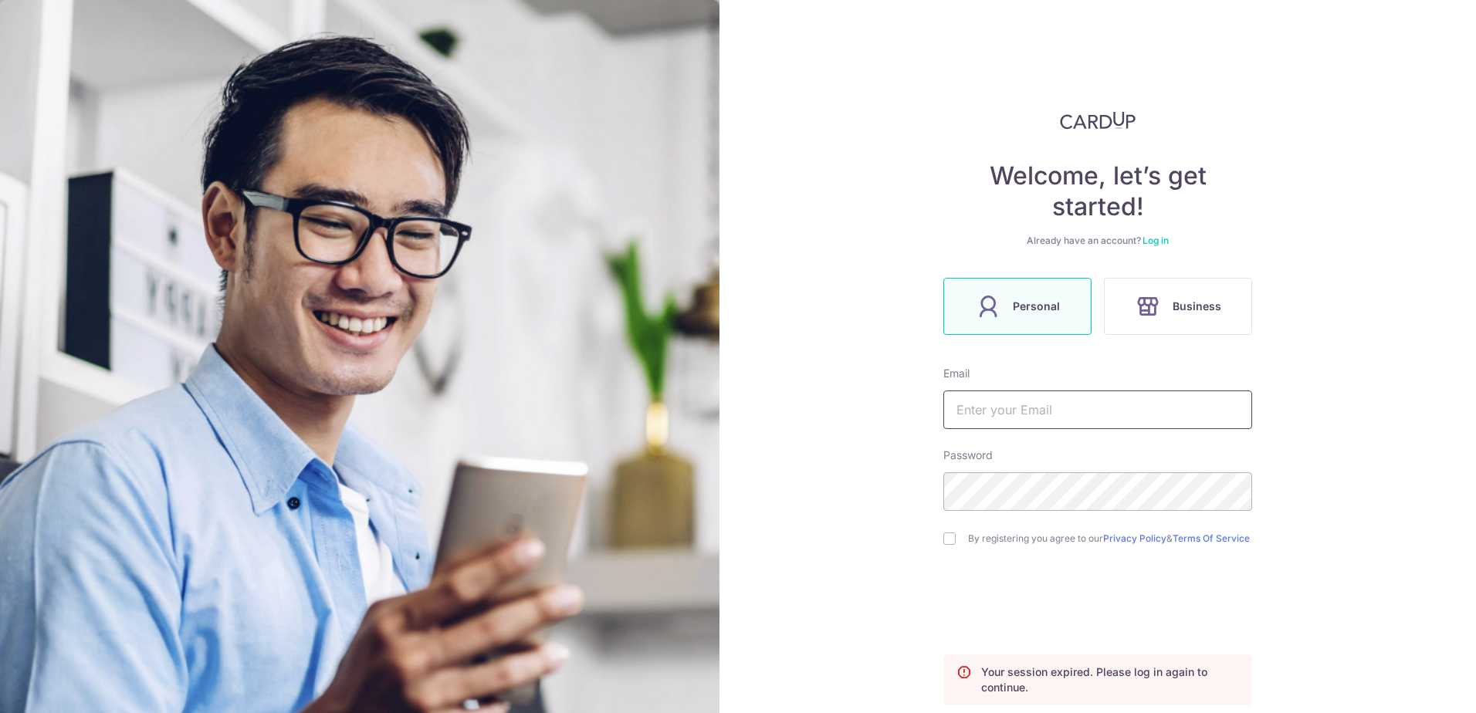
click at [1007, 402] on input "text" at bounding box center [1097, 410] width 309 height 39
type input "[EMAIL_ADDRESS][DOMAIN_NAME]"
click at [943, 541] on input "checkbox" at bounding box center [949, 539] width 12 height 12
checkbox input "true"
click at [1145, 238] on link "Log in" at bounding box center [1155, 241] width 26 height 12
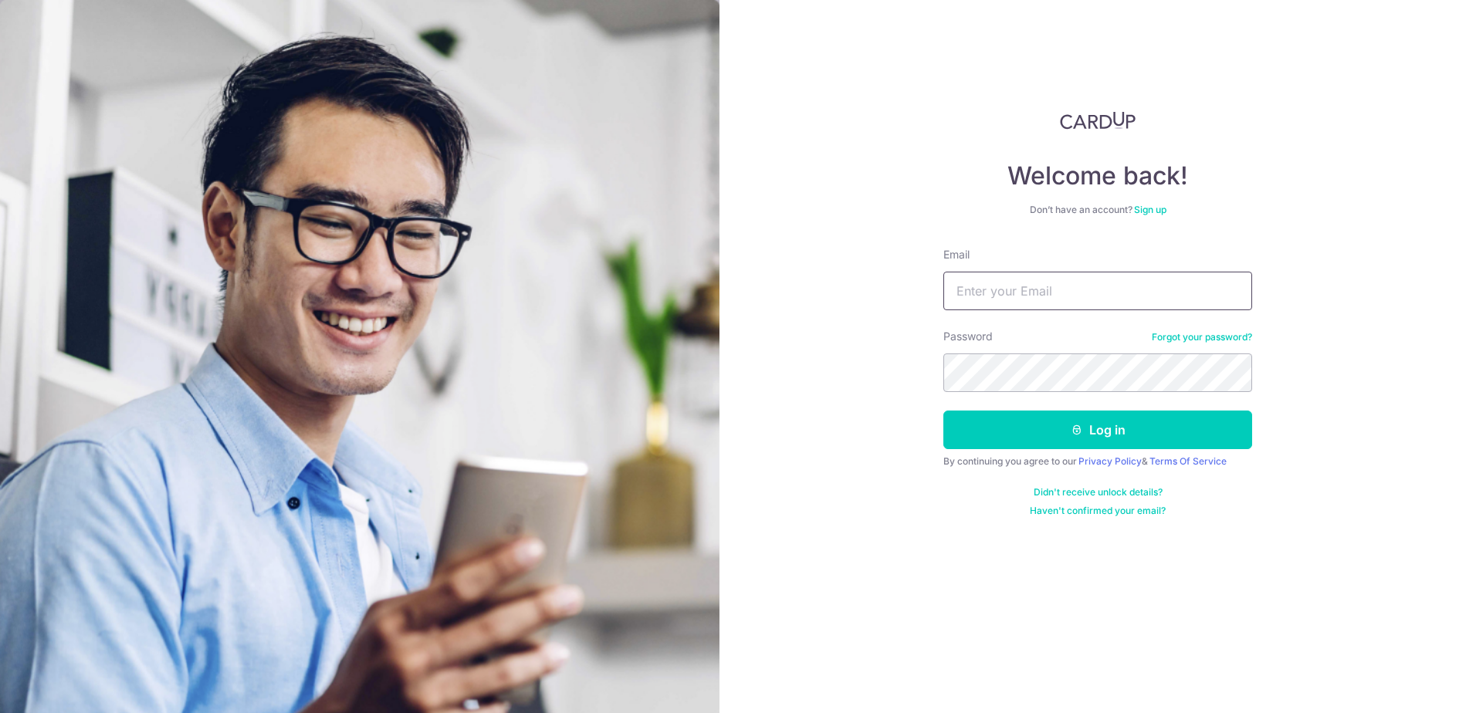
click at [1041, 299] on input "Email" at bounding box center [1097, 291] width 309 height 39
click at [1041, 279] on input "Email" at bounding box center [1097, 291] width 309 height 39
click at [1077, 307] on input "Email" at bounding box center [1097, 291] width 309 height 39
type input "[EMAIL_ADDRESS][DOMAIN_NAME]"
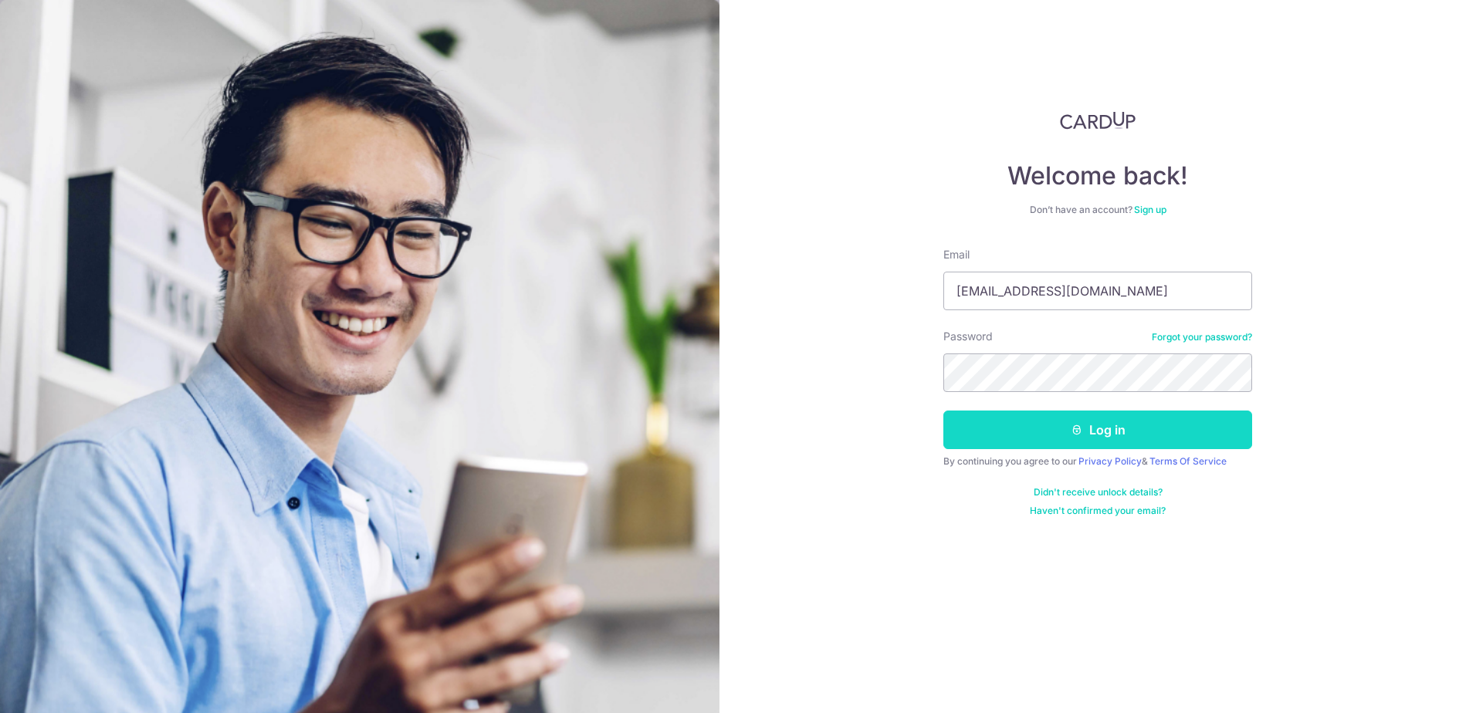
click at [1041, 427] on button "Log in" at bounding box center [1097, 430] width 309 height 39
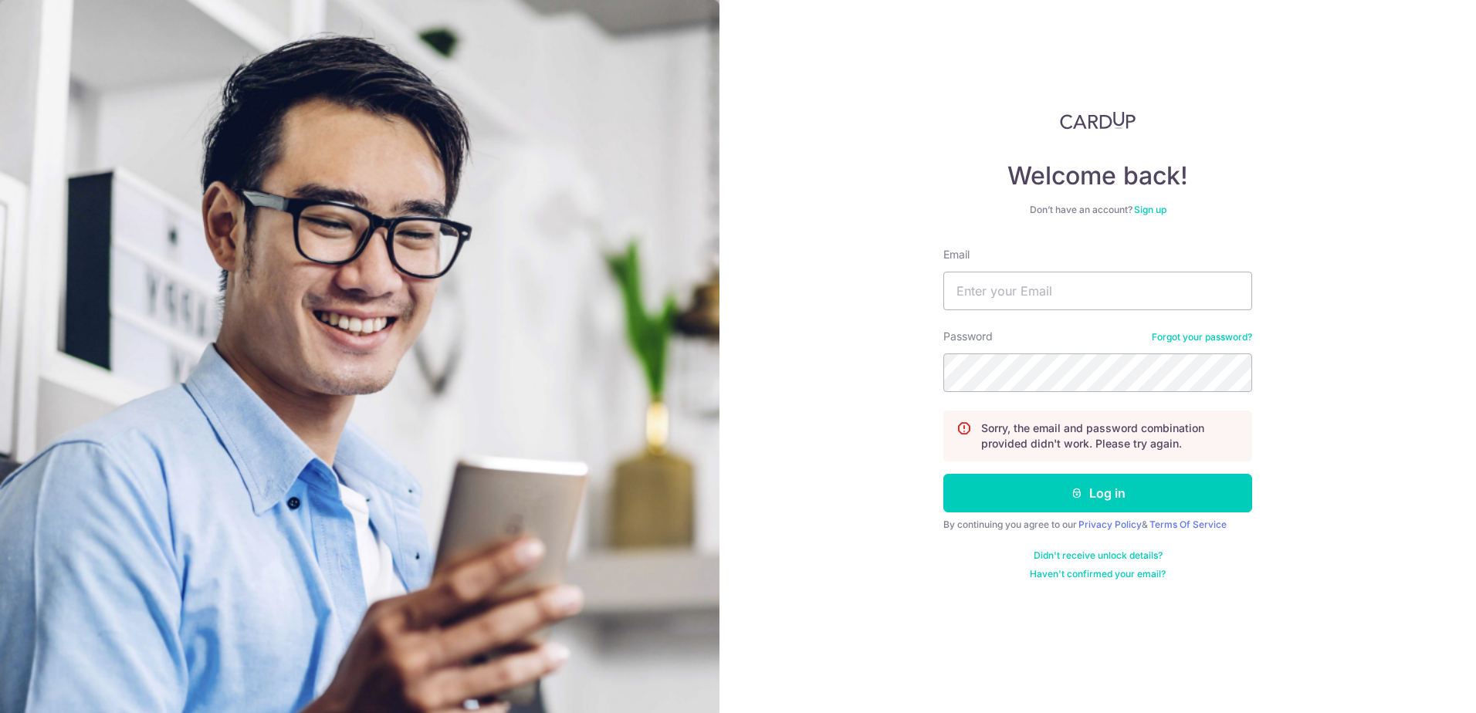
click at [1073, 316] on form "Email Password Forgot your password? Sorry, the email and password combination …" at bounding box center [1097, 413] width 309 height 333
click at [1072, 292] on input "Email" at bounding box center [1097, 291] width 309 height 39
type input "[EMAIL_ADDRESS][DOMAIN_NAME]"
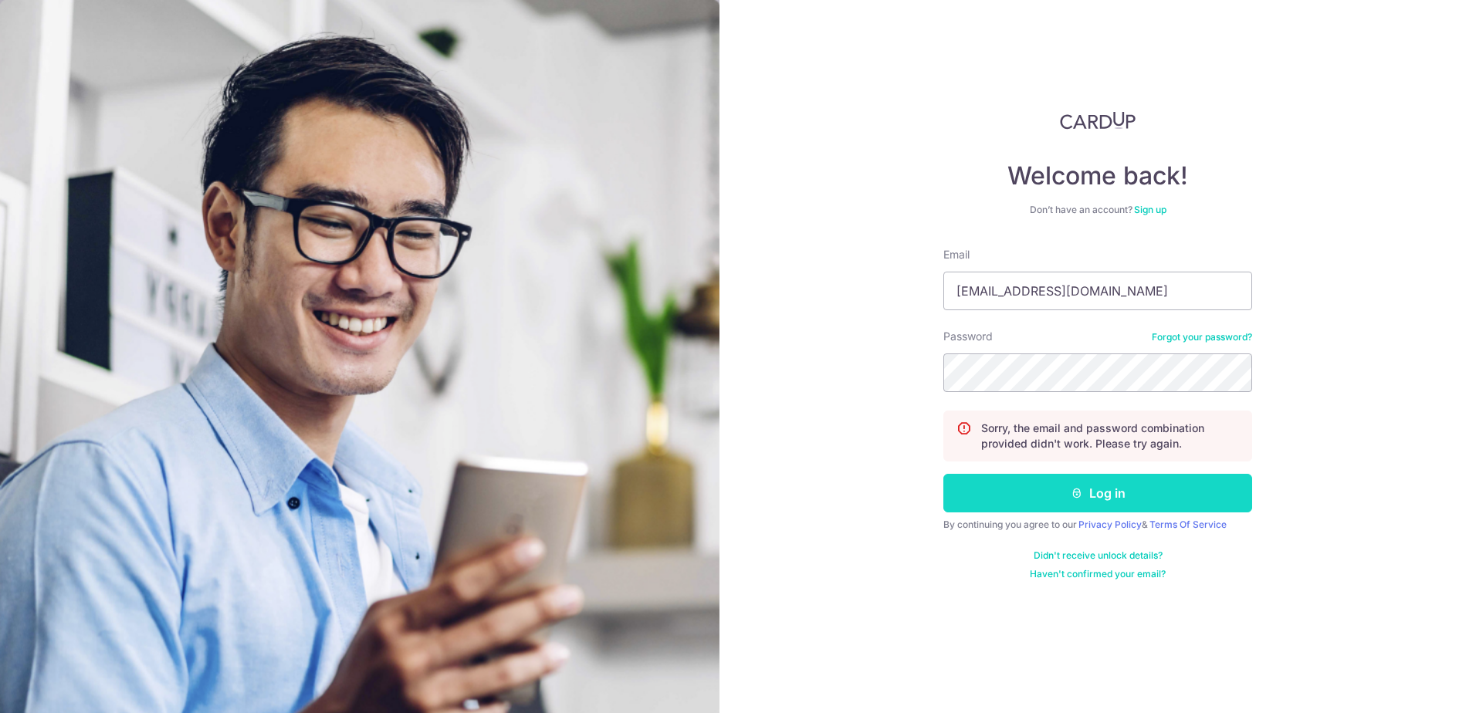
click at [1112, 497] on button "Log in" at bounding box center [1097, 493] width 309 height 39
